Goal: Task Accomplishment & Management: Manage account settings

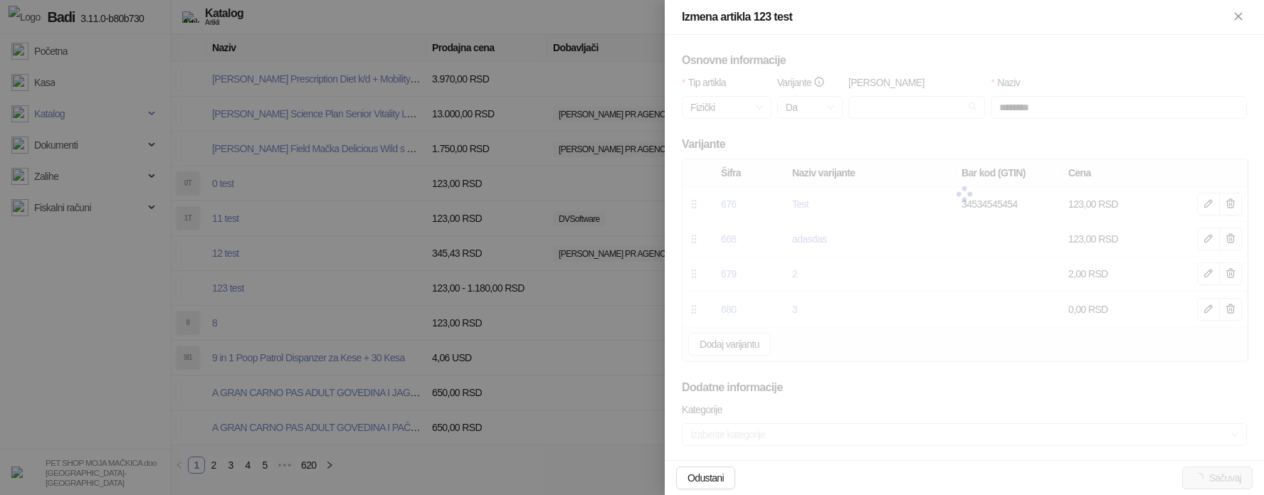
click at [529, 285] on div at bounding box center [632, 247] width 1264 height 495
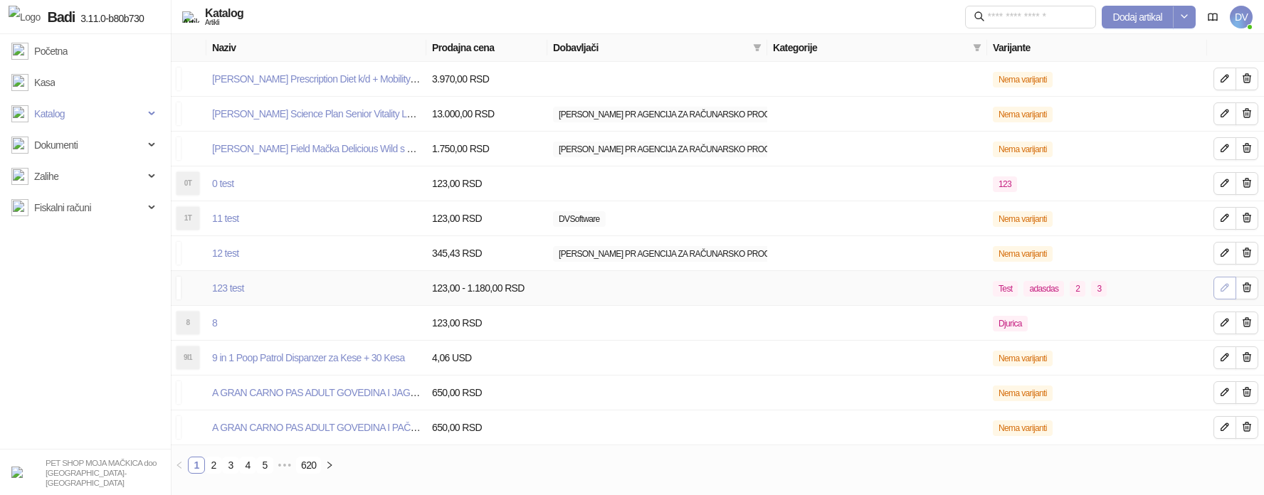
click at [1227, 292] on icon "button" at bounding box center [1224, 287] width 11 height 11
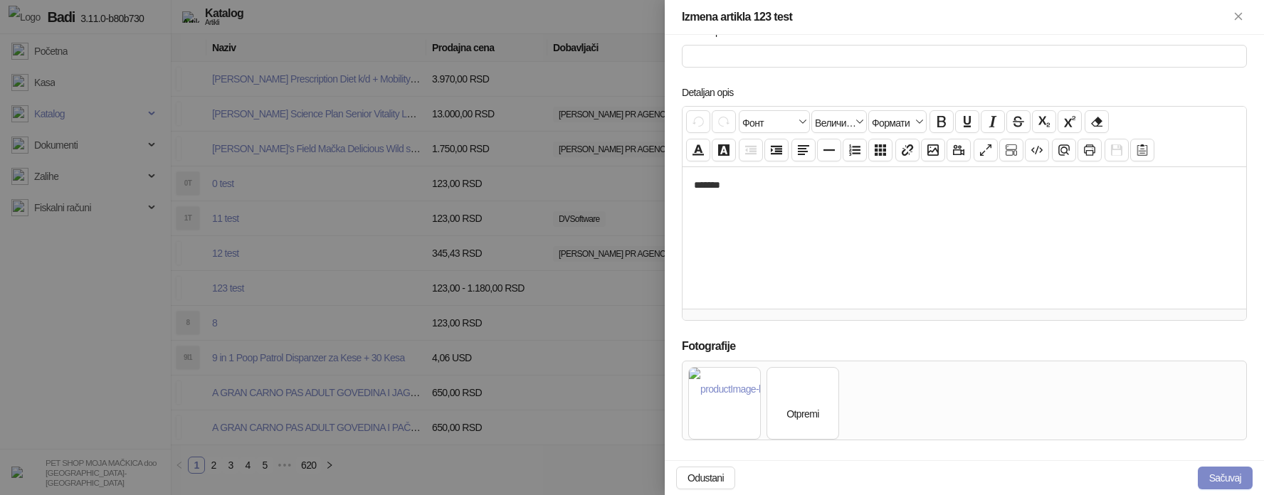
scroll to position [592, 0]
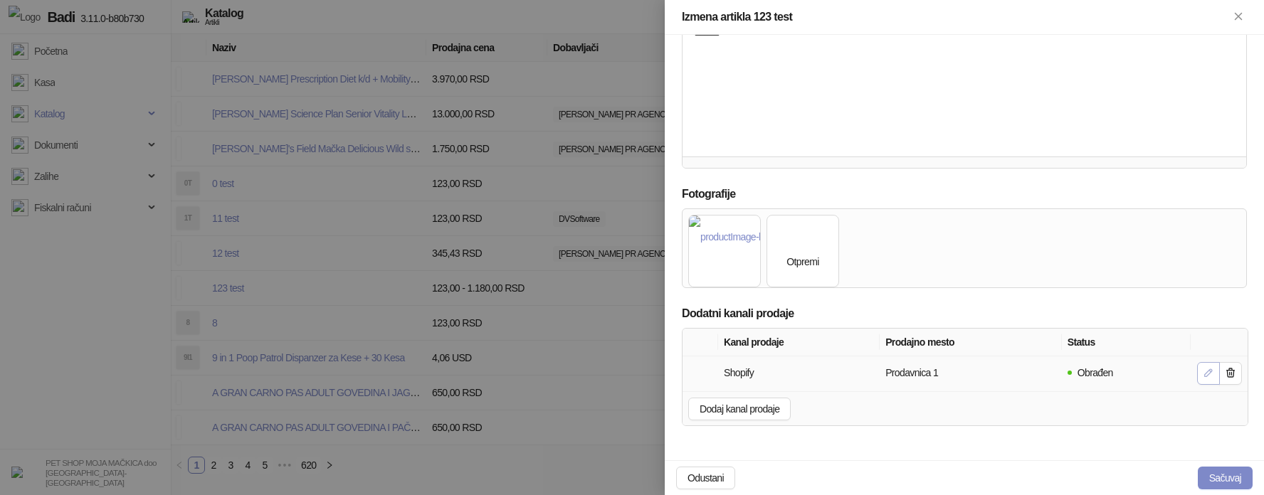
click at [1202, 379] on span "button" at bounding box center [1207, 373] width 11 height 13
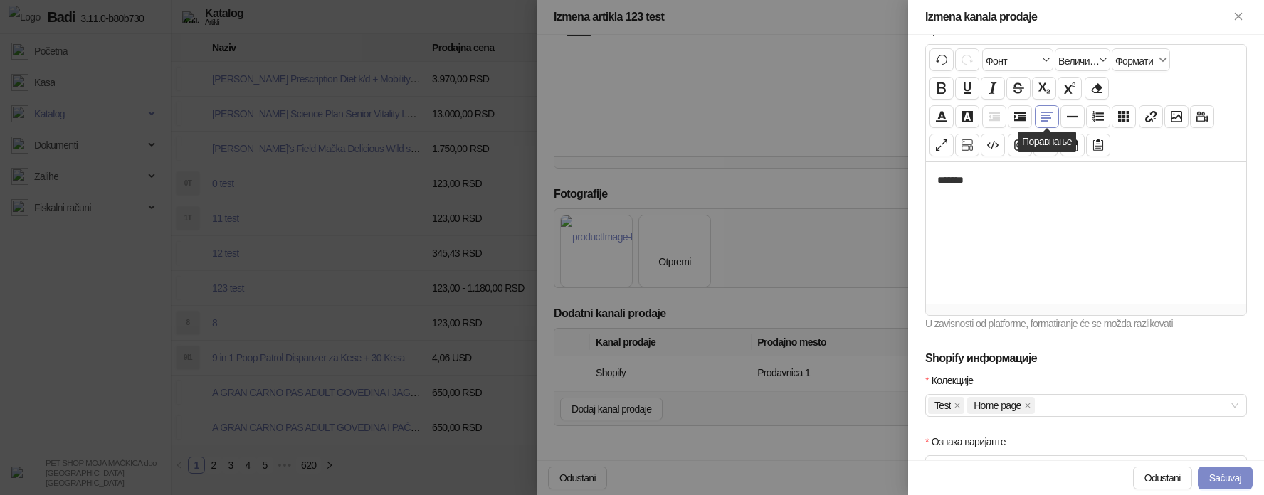
scroll to position [364, 0]
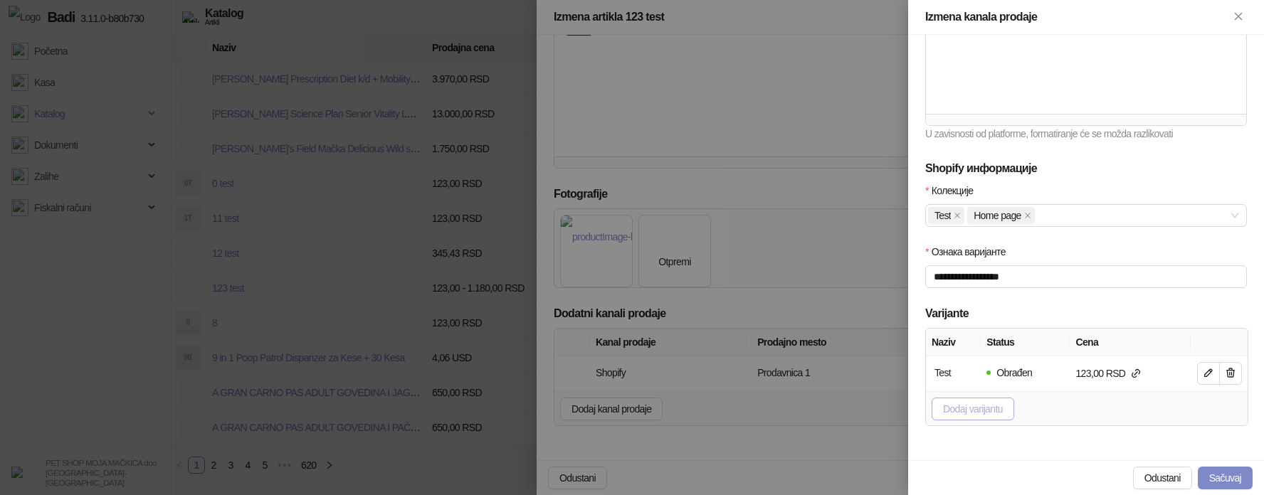
click at [993, 412] on span "Dodaj varijantu" at bounding box center [973, 408] width 60 height 11
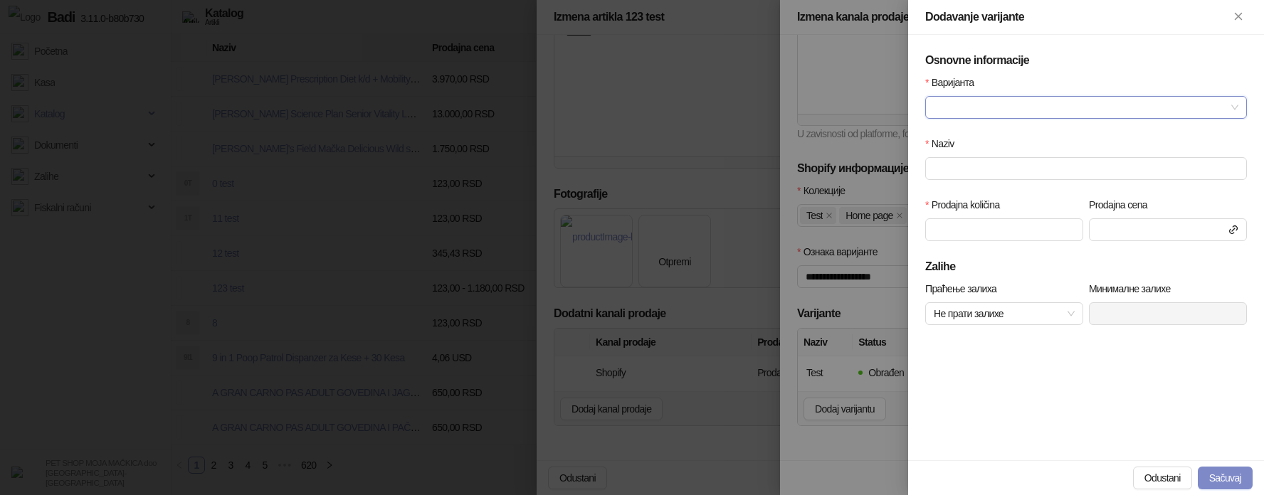
click at [1010, 103] on input "Варијанта" at bounding box center [1079, 107] width 292 height 21
click at [983, 183] on div "2" at bounding box center [1085, 182] width 299 height 16
type input "*"
click at [1224, 479] on button "Sačuvaj" at bounding box center [1224, 478] width 55 height 23
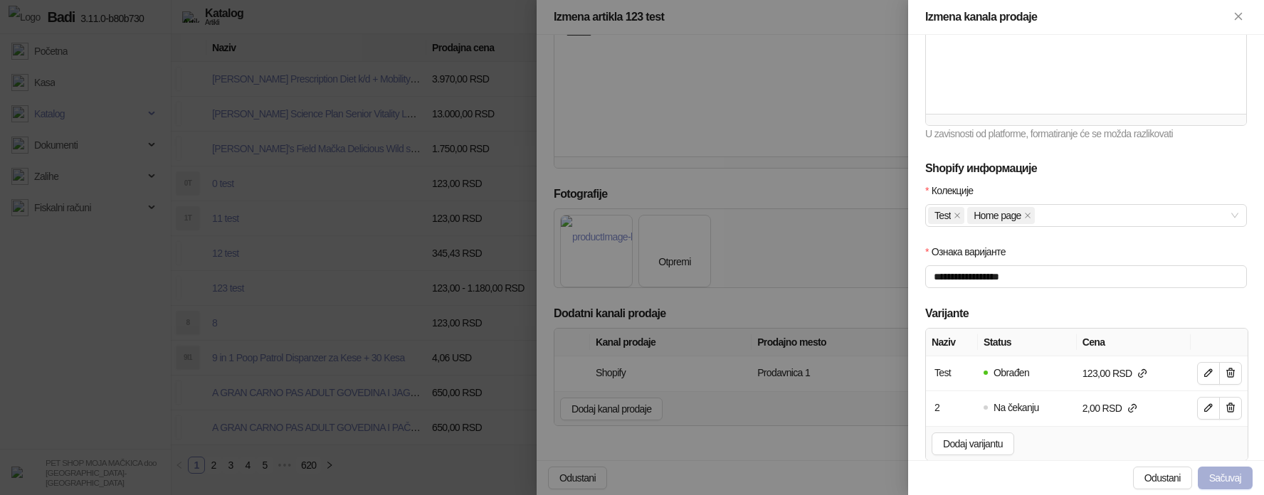
click at [1224, 478] on button "Sačuvaj" at bounding box center [1224, 478] width 55 height 23
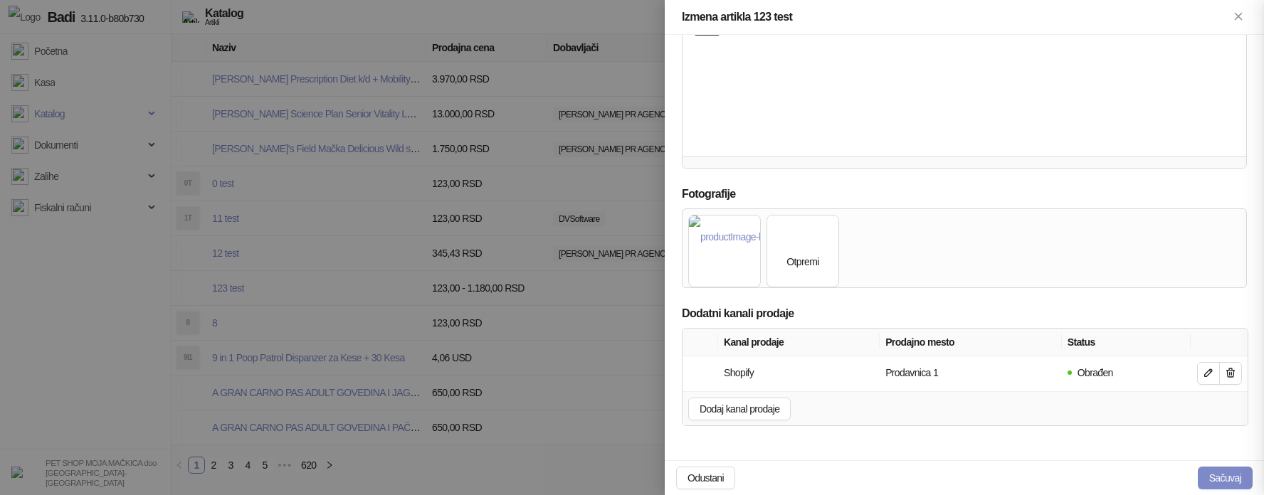
scroll to position [246, 0]
click at [1231, 472] on button "Sačuvaj" at bounding box center [1224, 478] width 55 height 23
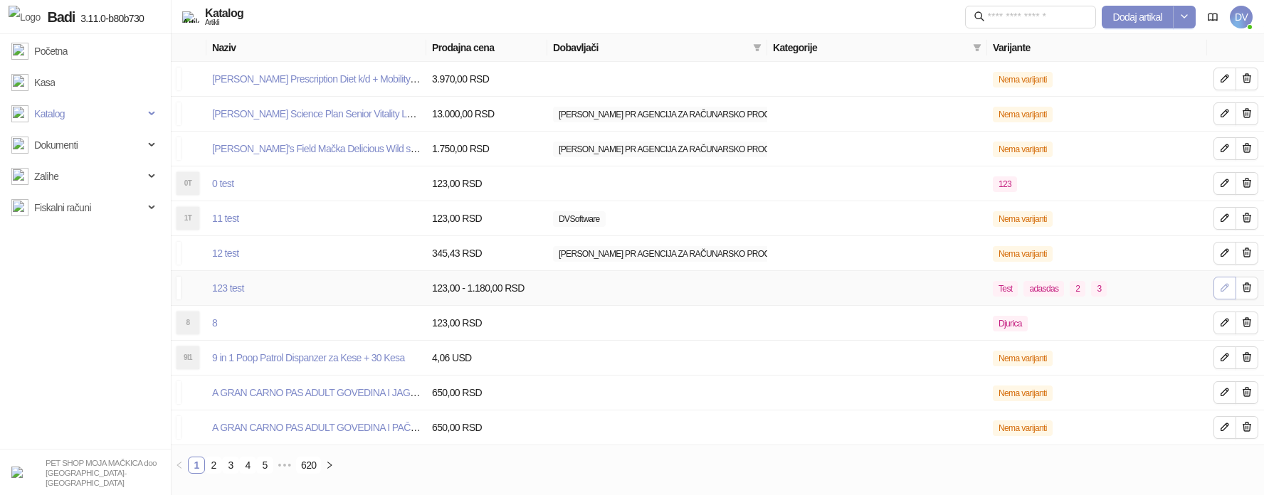
click at [1224, 290] on icon "button" at bounding box center [1224, 287] width 7 height 7
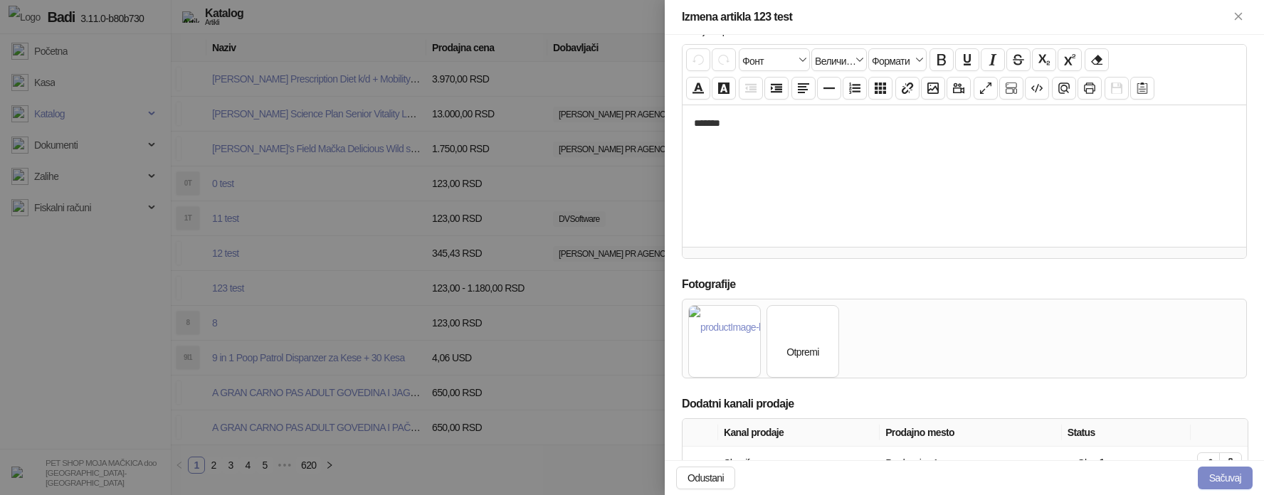
scroll to position [592, 0]
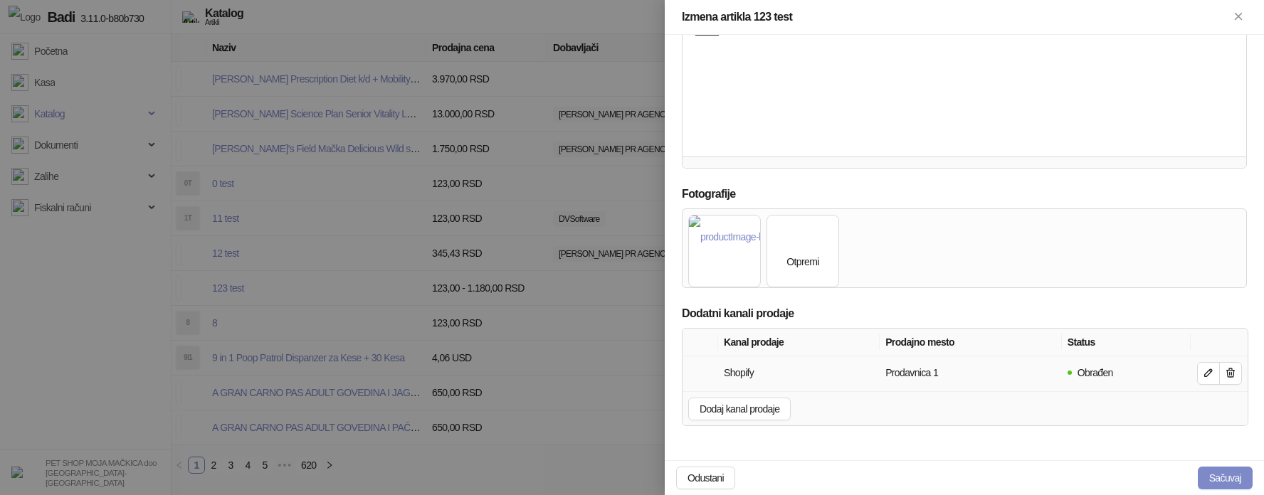
click at [1195, 368] on div at bounding box center [1217, 373] width 48 height 23
click at [1203, 370] on icon "button" at bounding box center [1207, 372] width 11 height 11
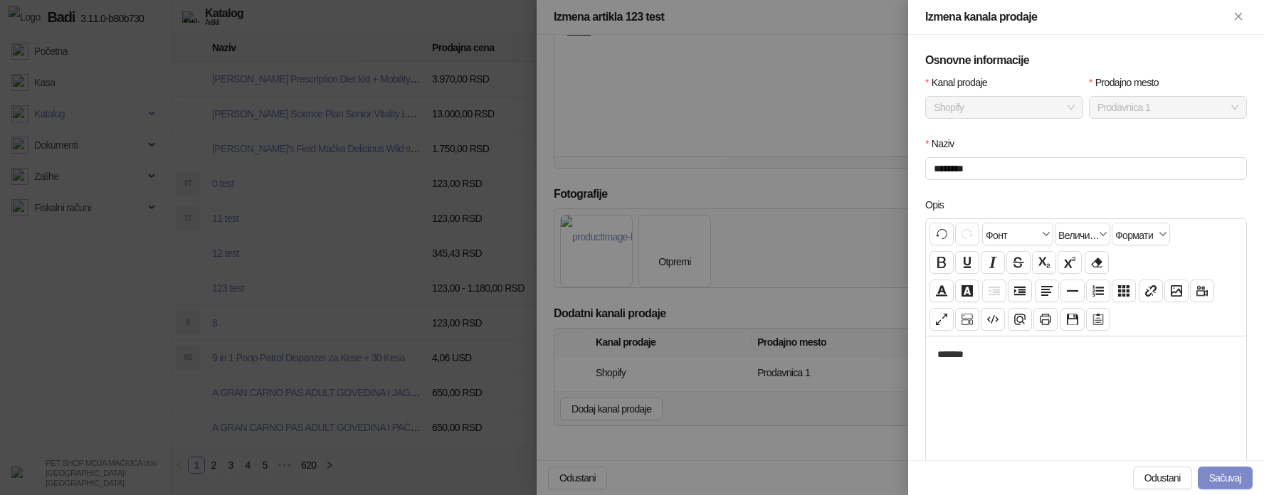
scroll to position [399, 0]
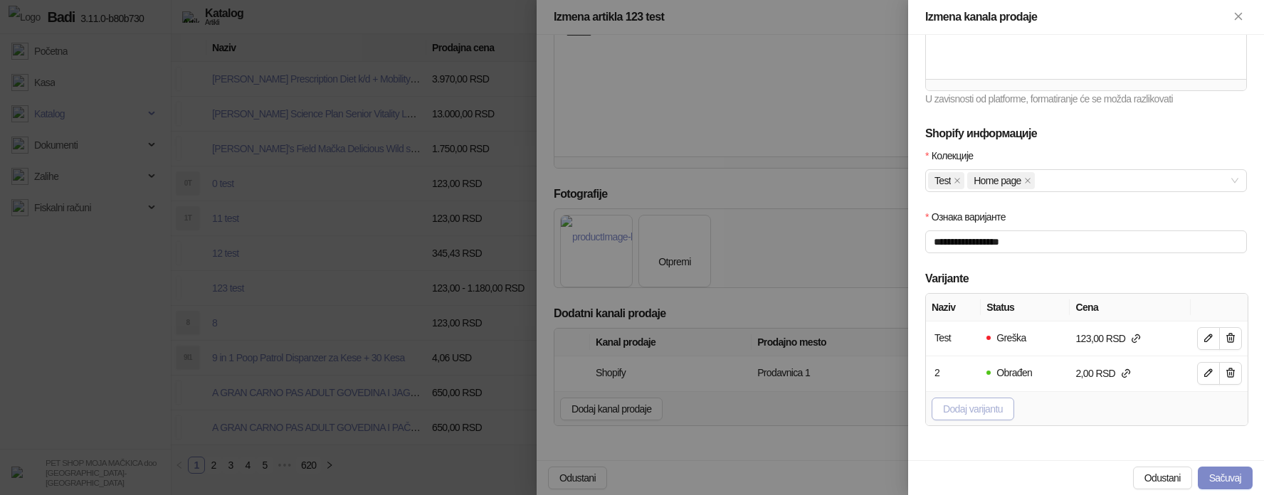
click at [981, 404] on span "Dodaj varijantu" at bounding box center [973, 408] width 60 height 11
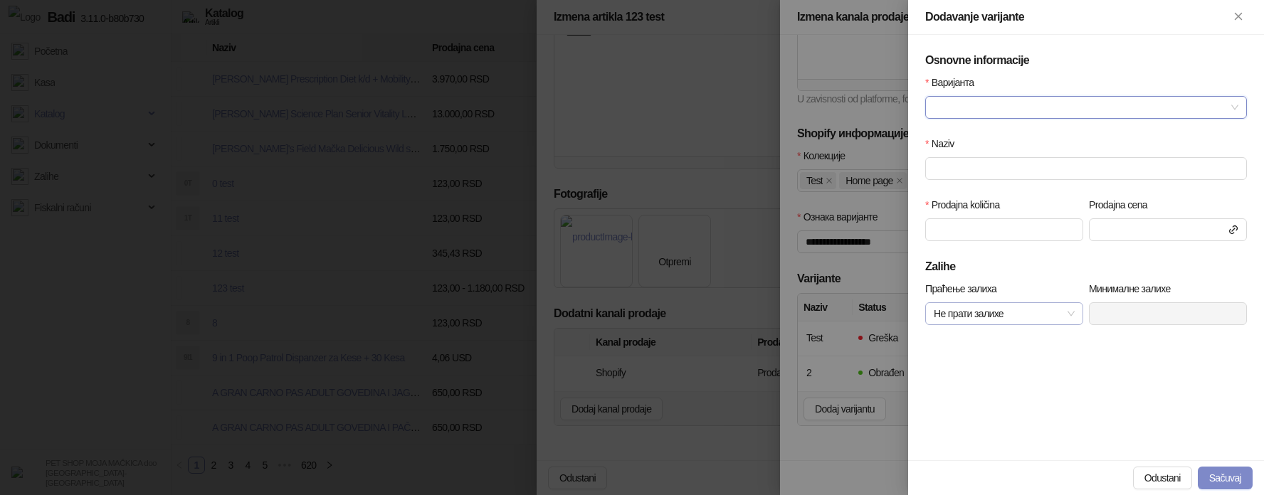
click at [1021, 314] on span "Не прати залихе" at bounding box center [1003, 313] width 141 height 21
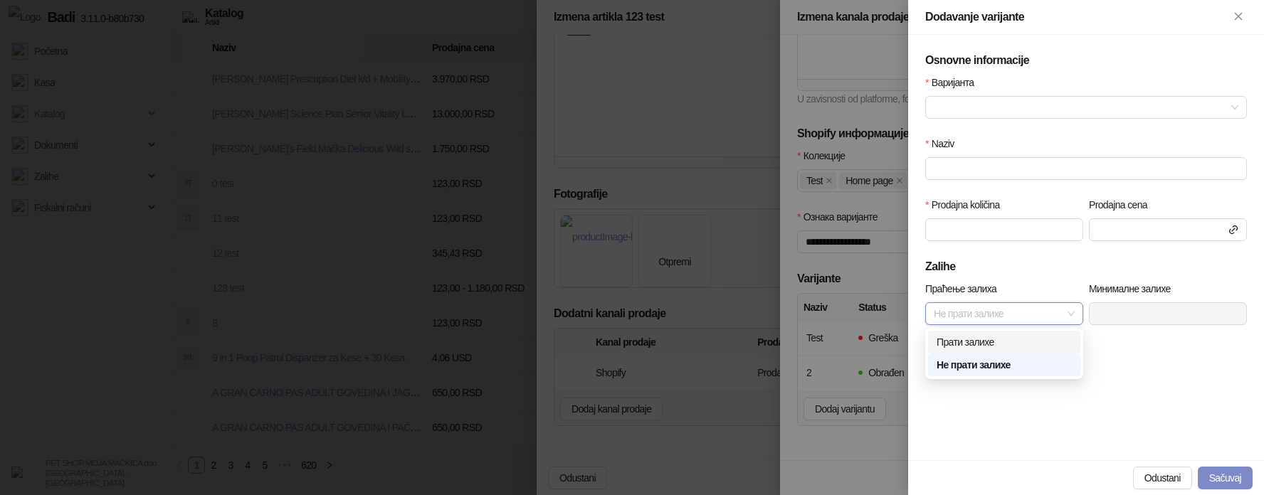
click at [1002, 339] on div "Прати залихе" at bounding box center [1003, 342] width 135 height 16
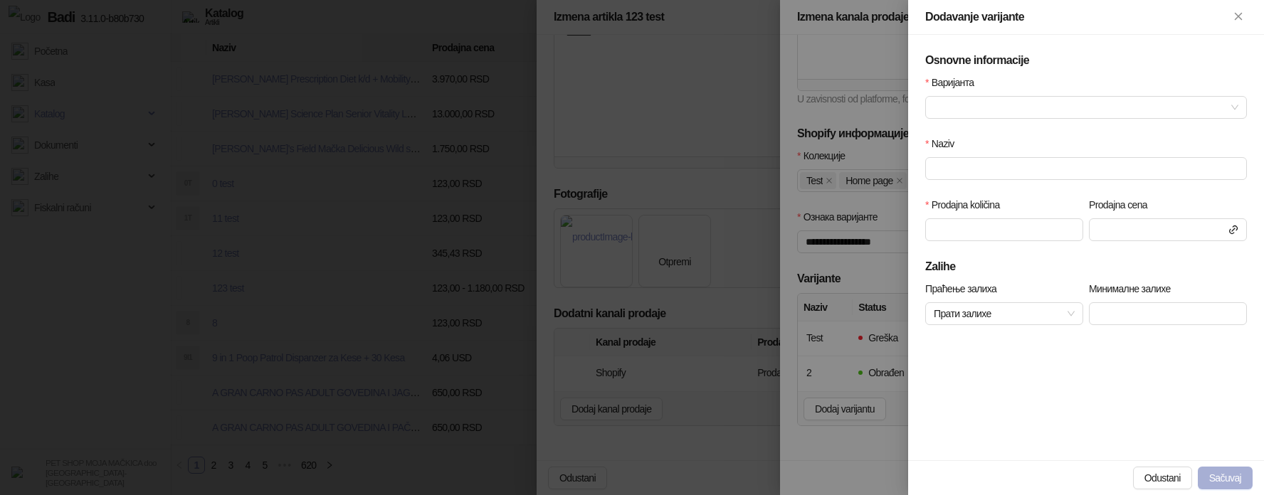
click at [1217, 472] on button "Sačuvaj" at bounding box center [1224, 478] width 55 height 23
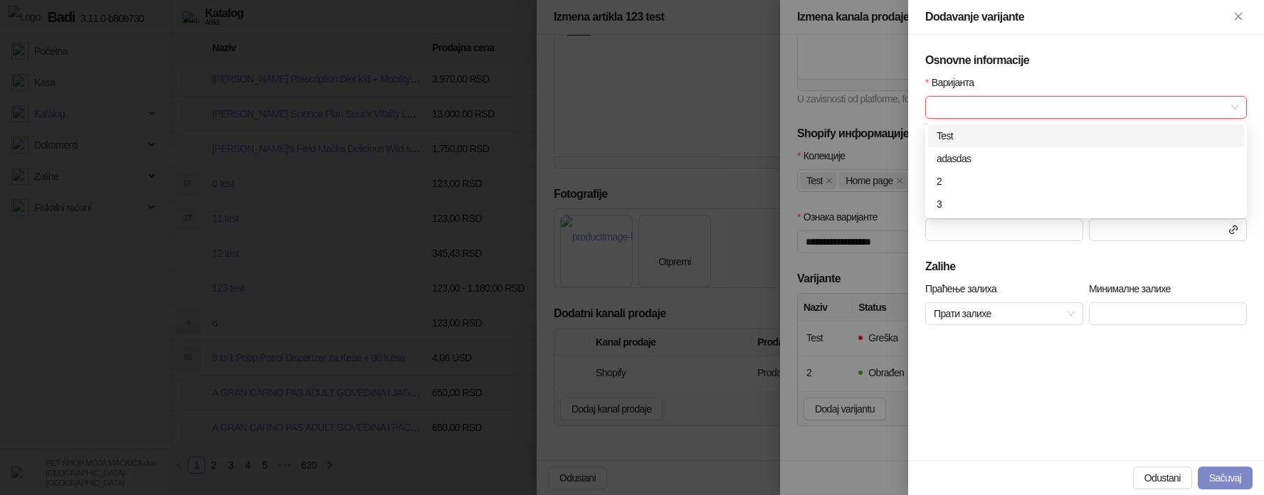
click at [1038, 108] on input "Варијанта" at bounding box center [1079, 107] width 292 height 21
click at [999, 202] on div "3" at bounding box center [1085, 204] width 299 height 16
type input "*"
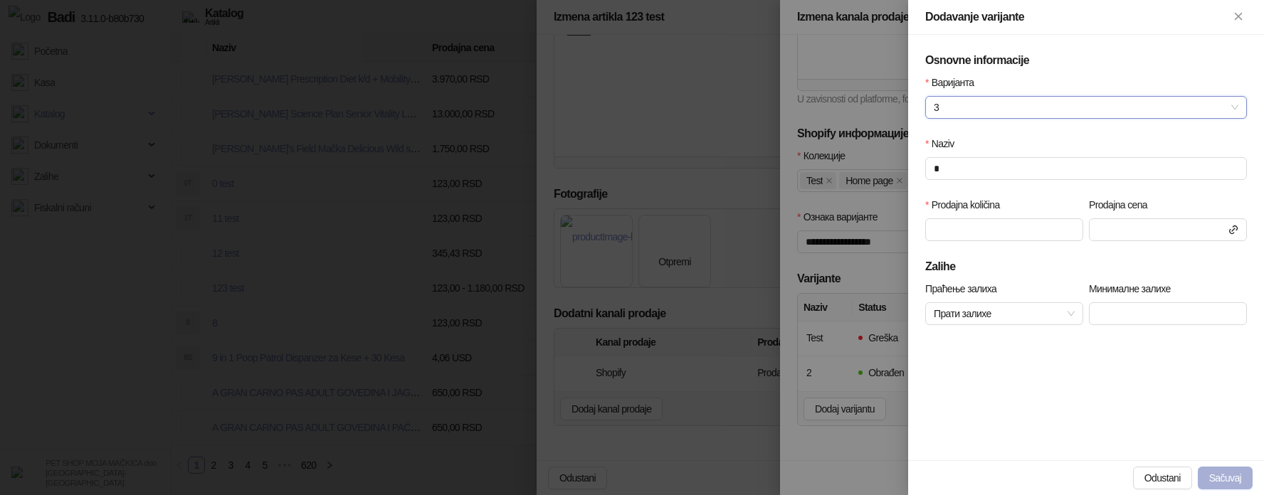
click at [1227, 475] on button "Sačuvaj" at bounding box center [1224, 478] width 55 height 23
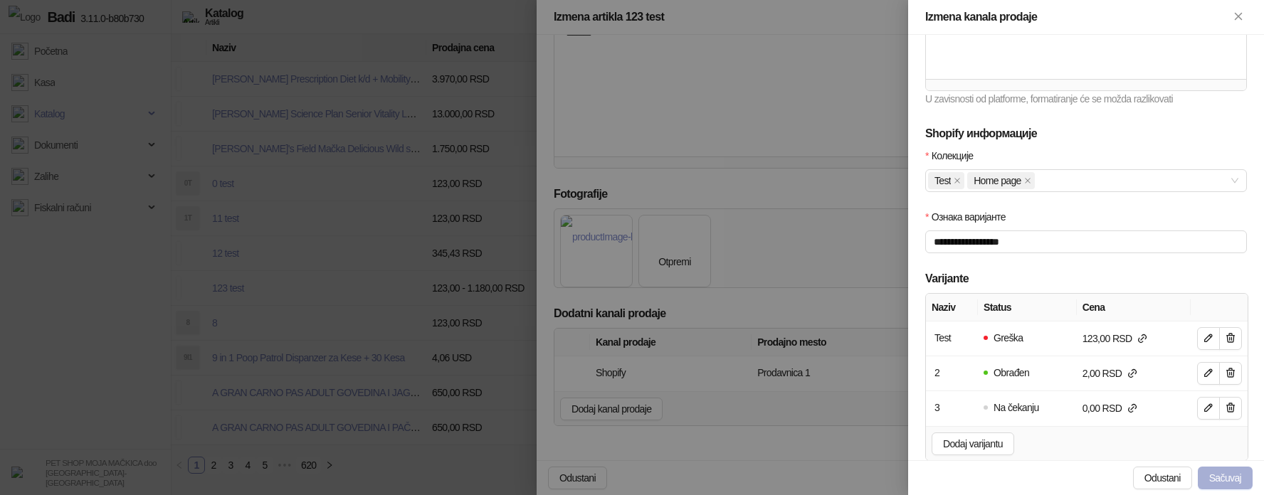
click at [1222, 475] on button "Sačuvaj" at bounding box center [1224, 478] width 55 height 23
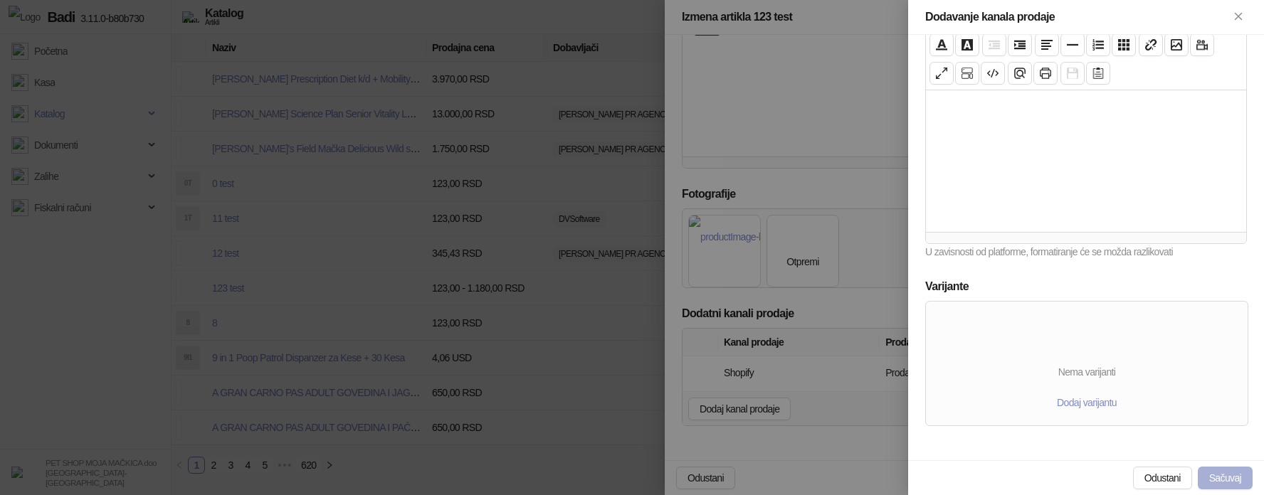
scroll to position [246, 0]
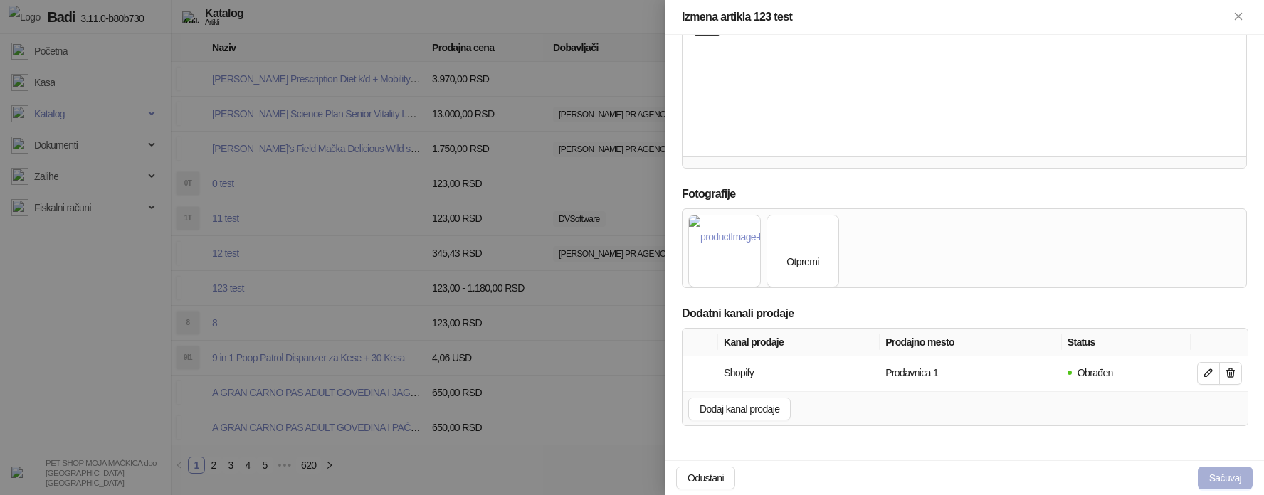
click at [1230, 475] on button "Sačuvaj" at bounding box center [1224, 478] width 55 height 23
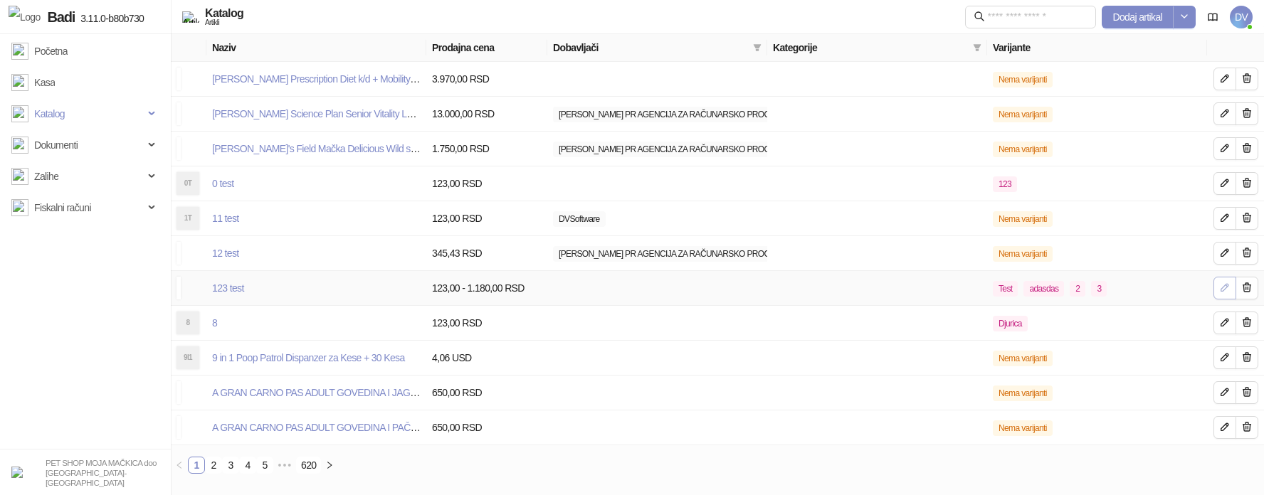
click at [1223, 291] on icon "button" at bounding box center [1224, 287] width 7 height 7
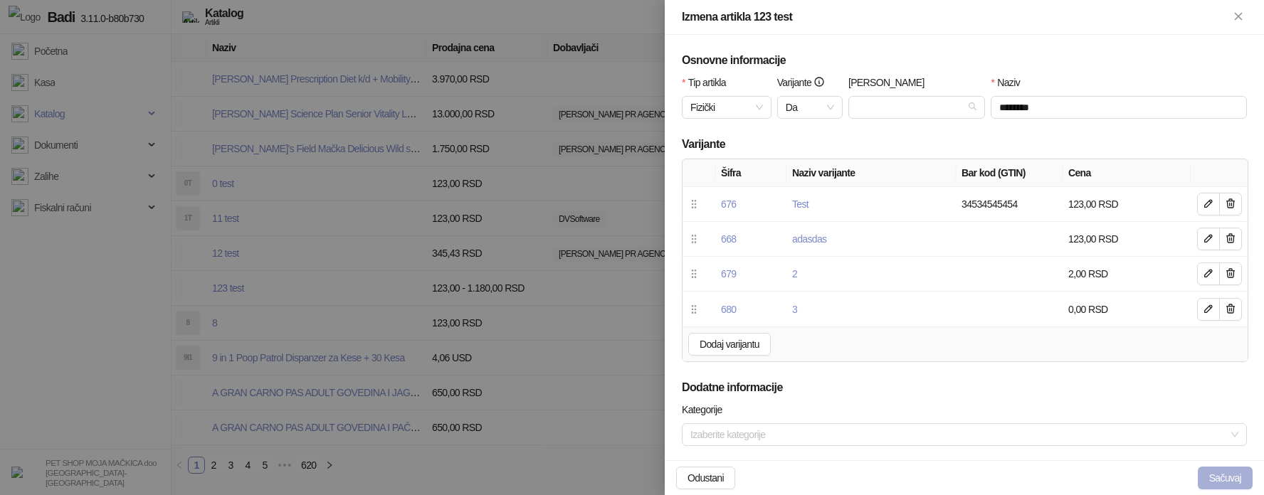
click at [1225, 484] on button "Sačuvaj" at bounding box center [1224, 478] width 55 height 23
